Goal: Information Seeking & Learning: Find specific fact

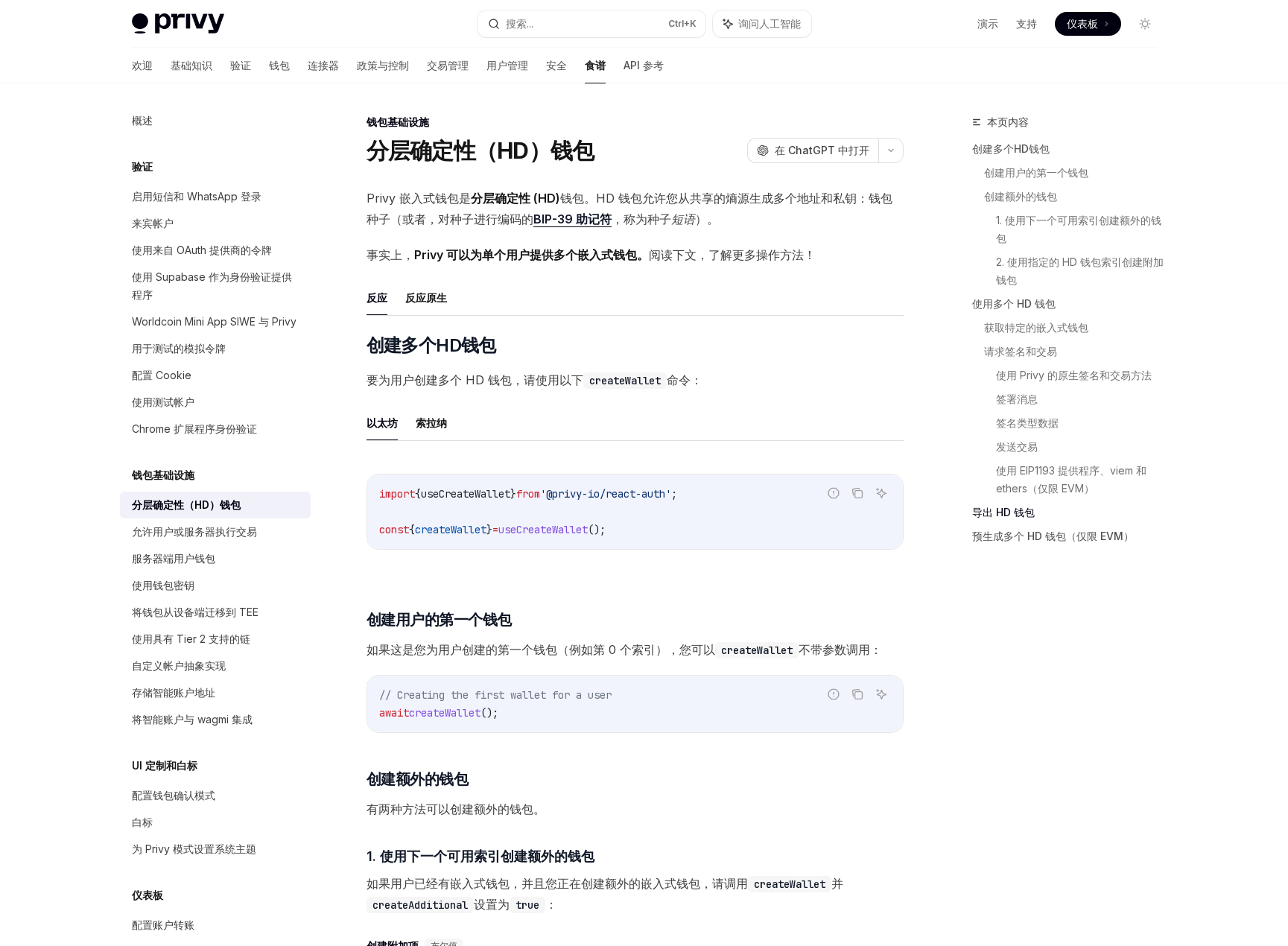
scroll to position [3698, 0]
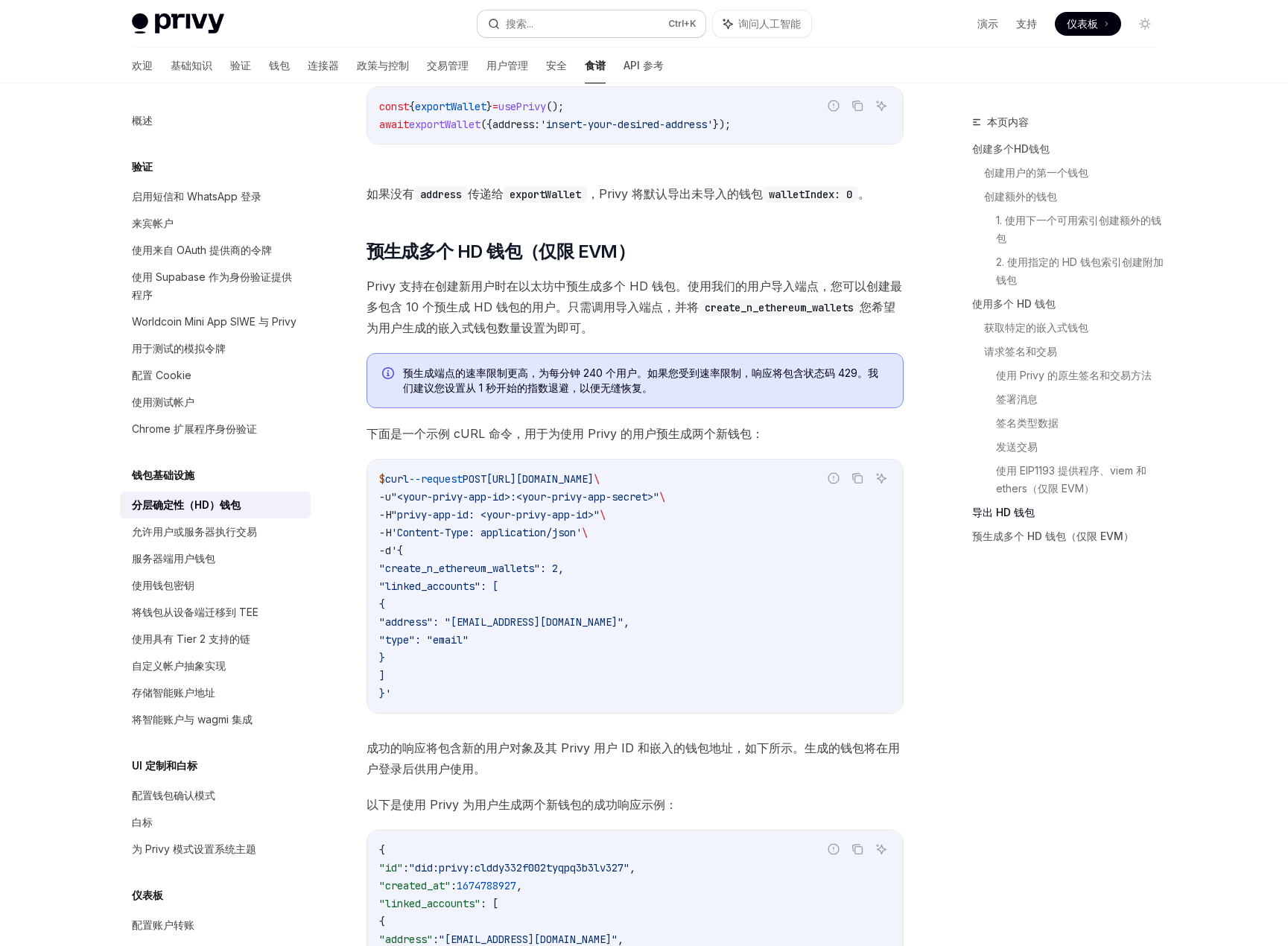
click at [518, 22] on font "搜索..." at bounding box center [519, 24] width 27 height 12
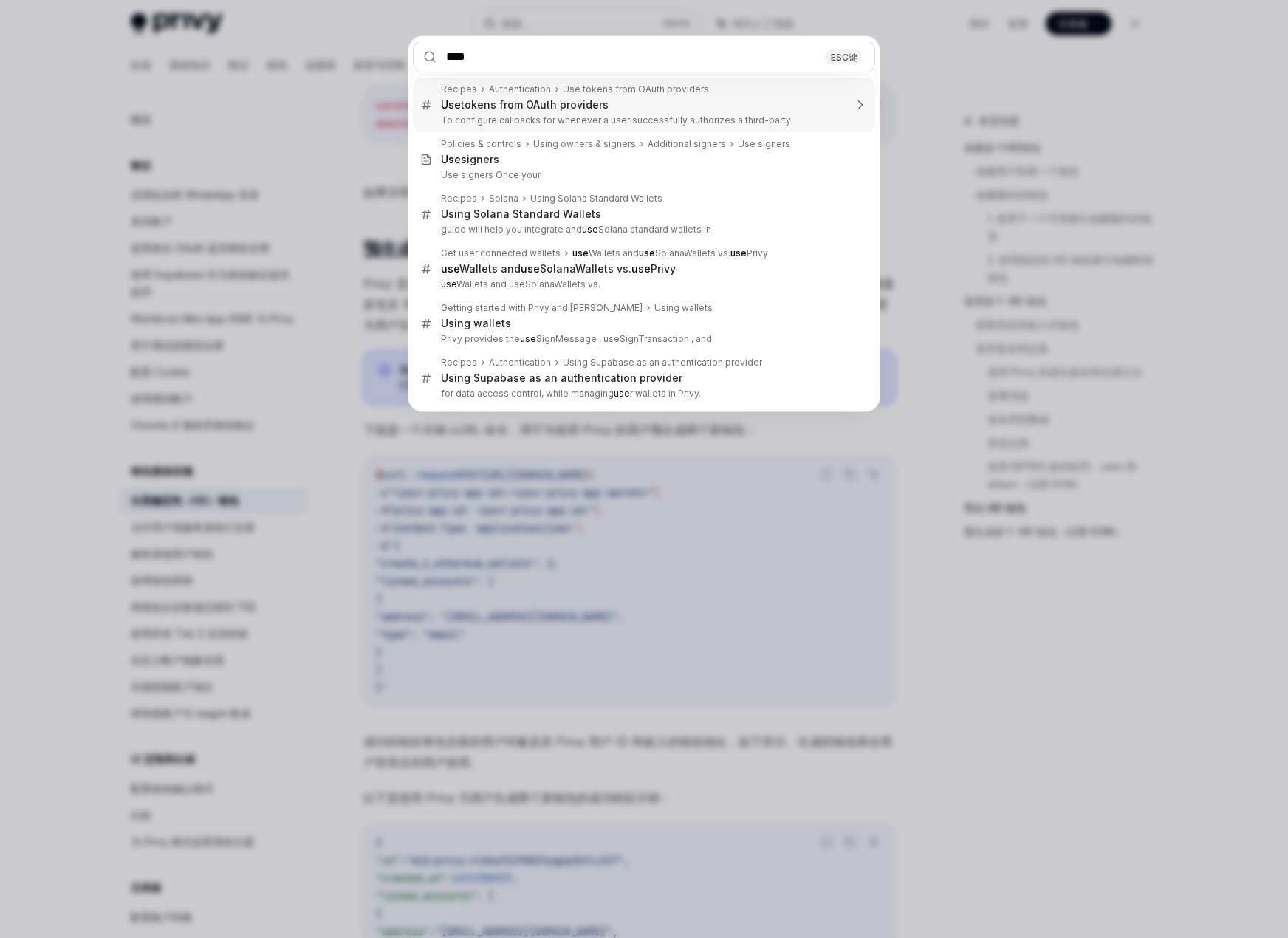
type input "*****"
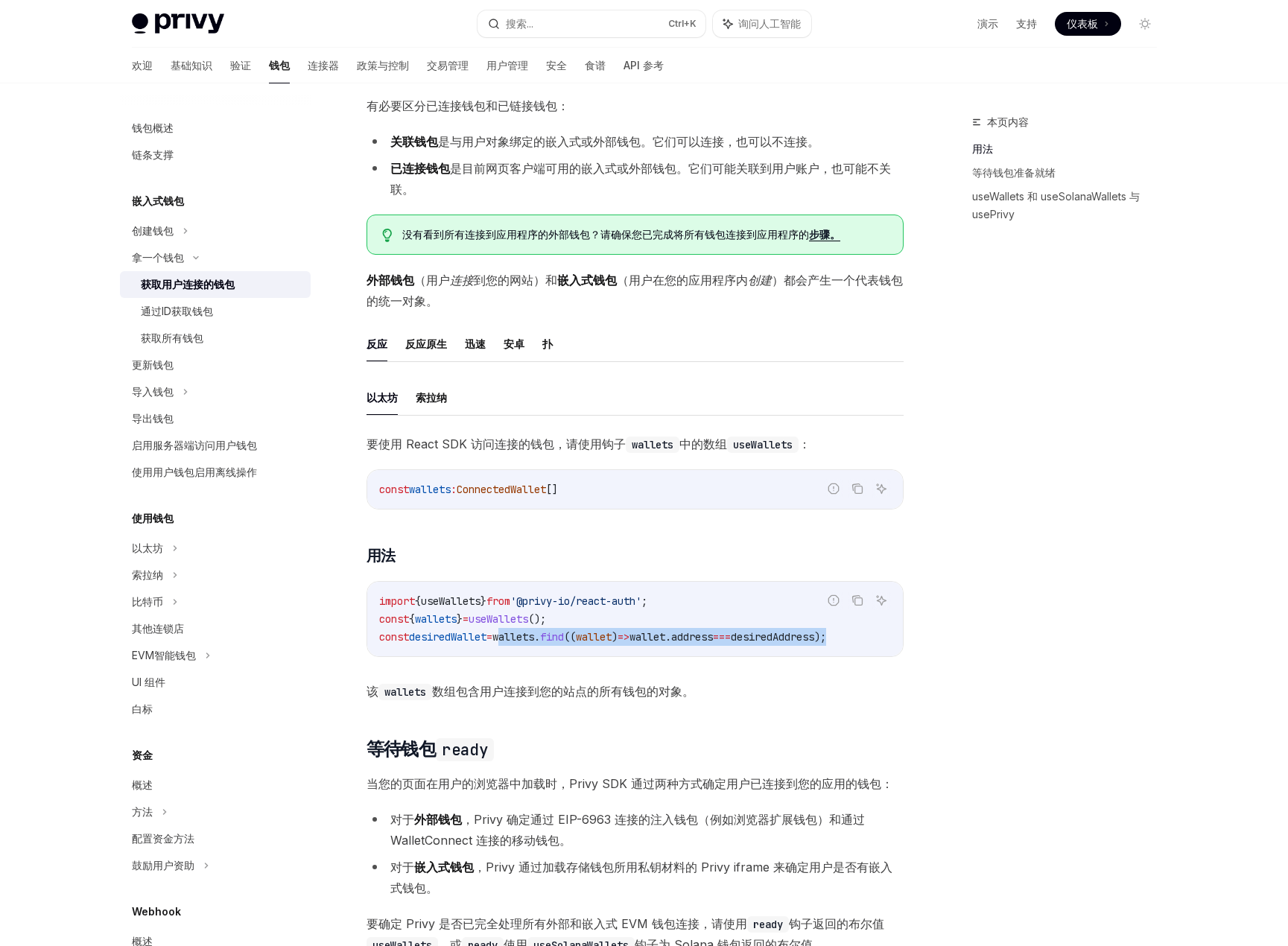
scroll to position [0, 9]
drag, startPoint x: 517, startPoint y: 637, endPoint x: 855, endPoint y: 636, distance: 338.0
click at [817, 636] on span "const desiredWallet = wallets . find (( wallet ) => wallet . address === desire…" at bounding box center [594, 637] width 447 height 13
copy span "wallets . find (( wallet ) => wallet . address === desiredAddress );"
click at [1156, 116] on div "本页内容" at bounding box center [1071, 122] width 196 height 18
